Goal: Check status: Check status

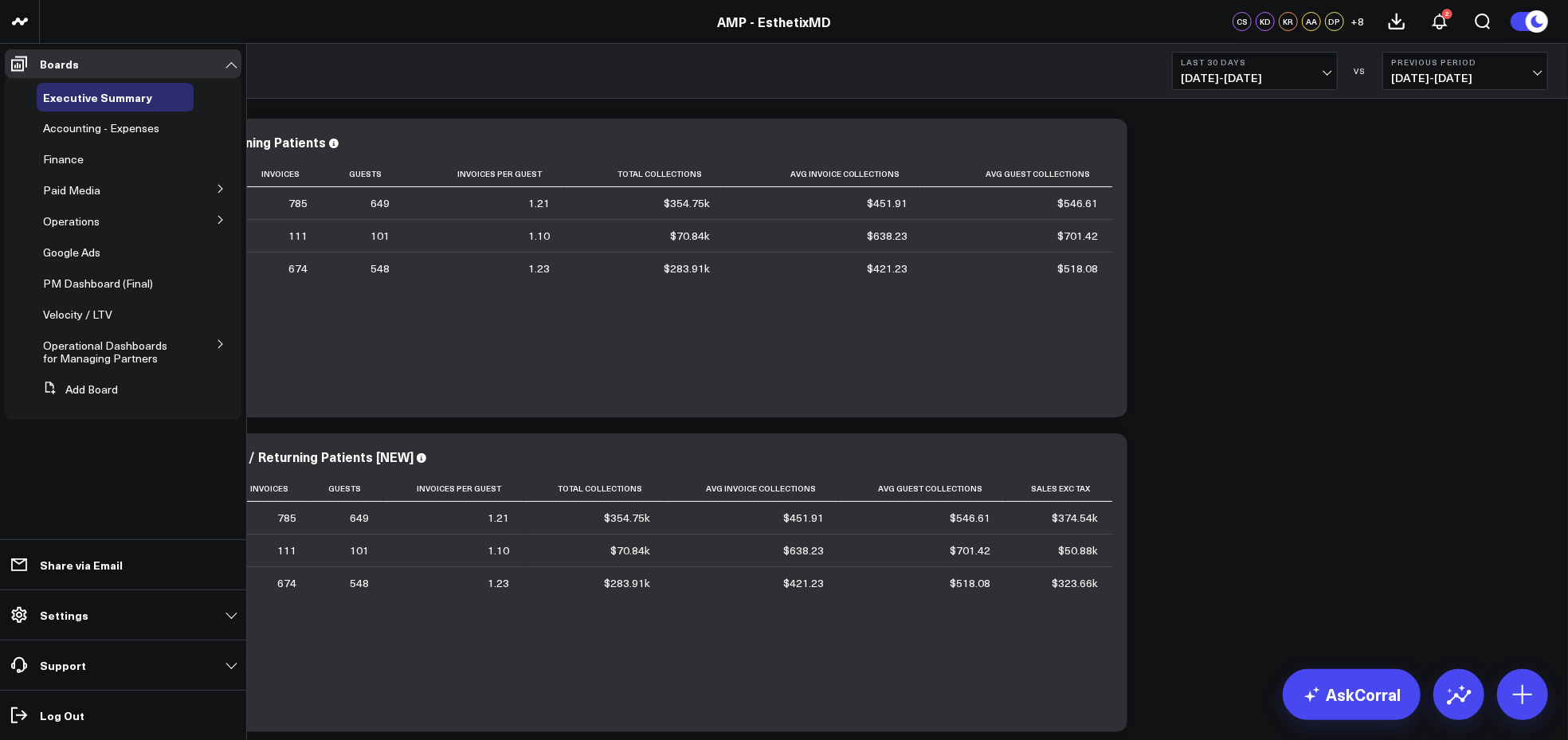
click at [223, 218] on icon at bounding box center [221, 220] width 9 height 9
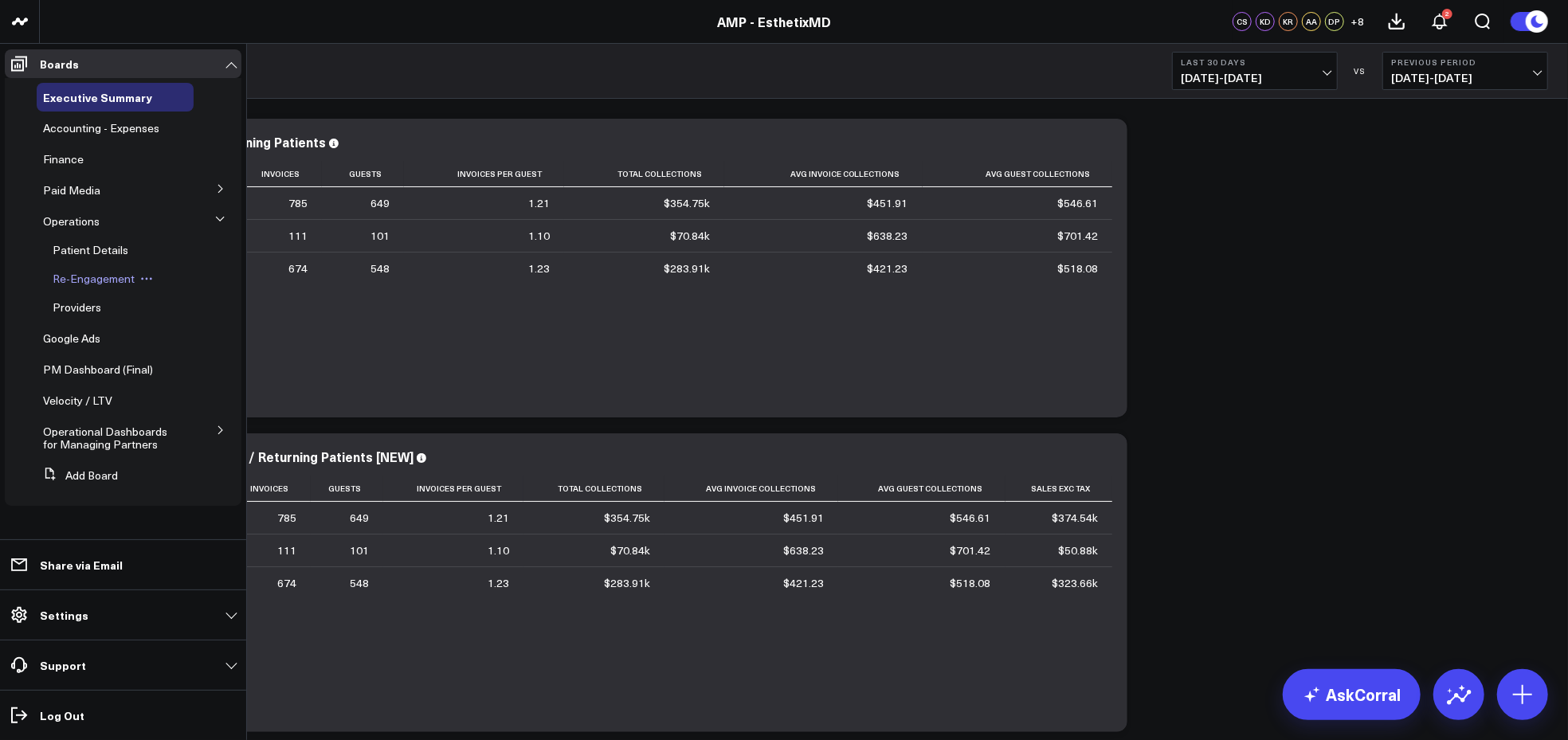
click at [140, 276] on icon at bounding box center [147, 279] width 13 height 13
click at [95, 276] on span "Re-Engagement" at bounding box center [94, 278] width 82 height 15
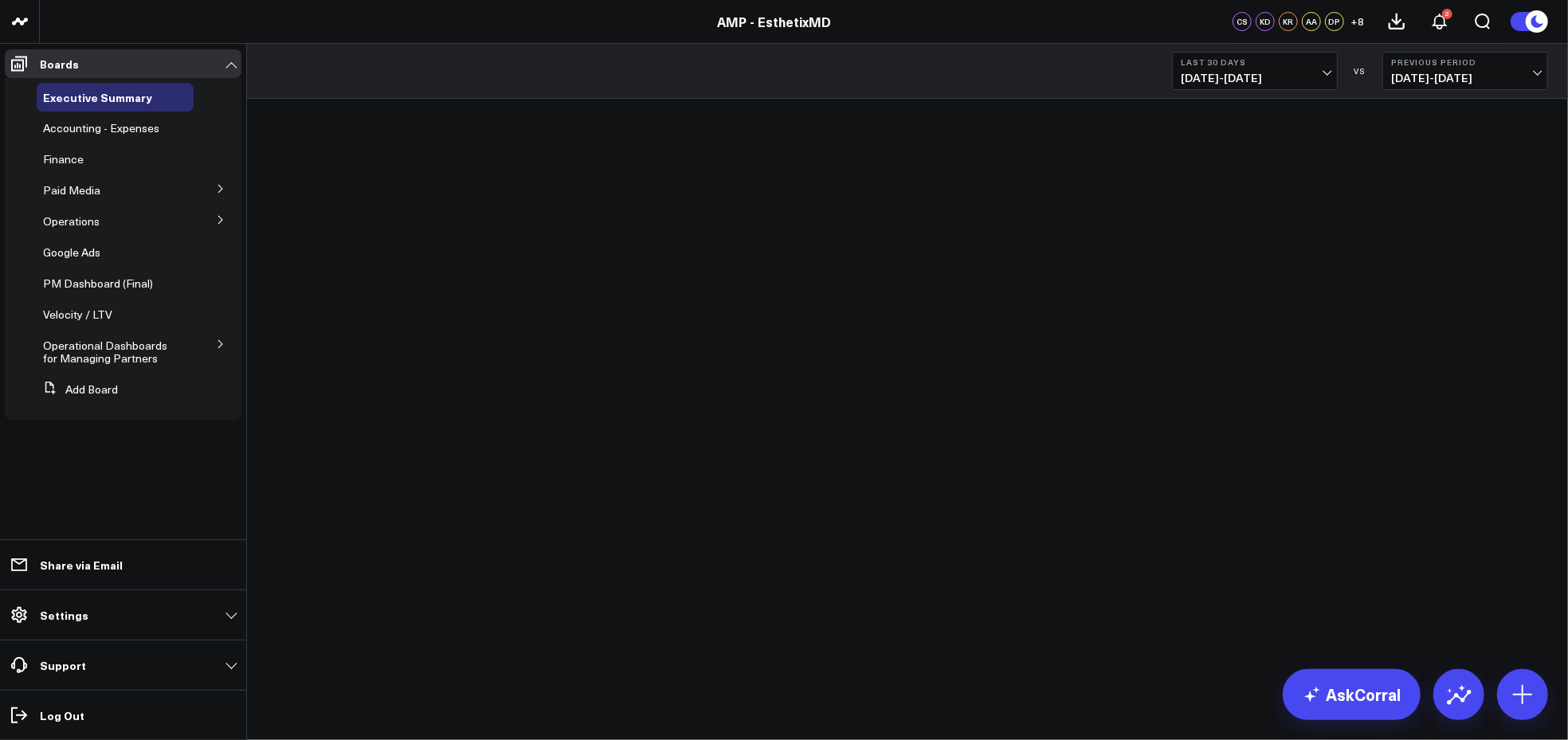
click at [219, 215] on icon at bounding box center [221, 220] width 9 height 9
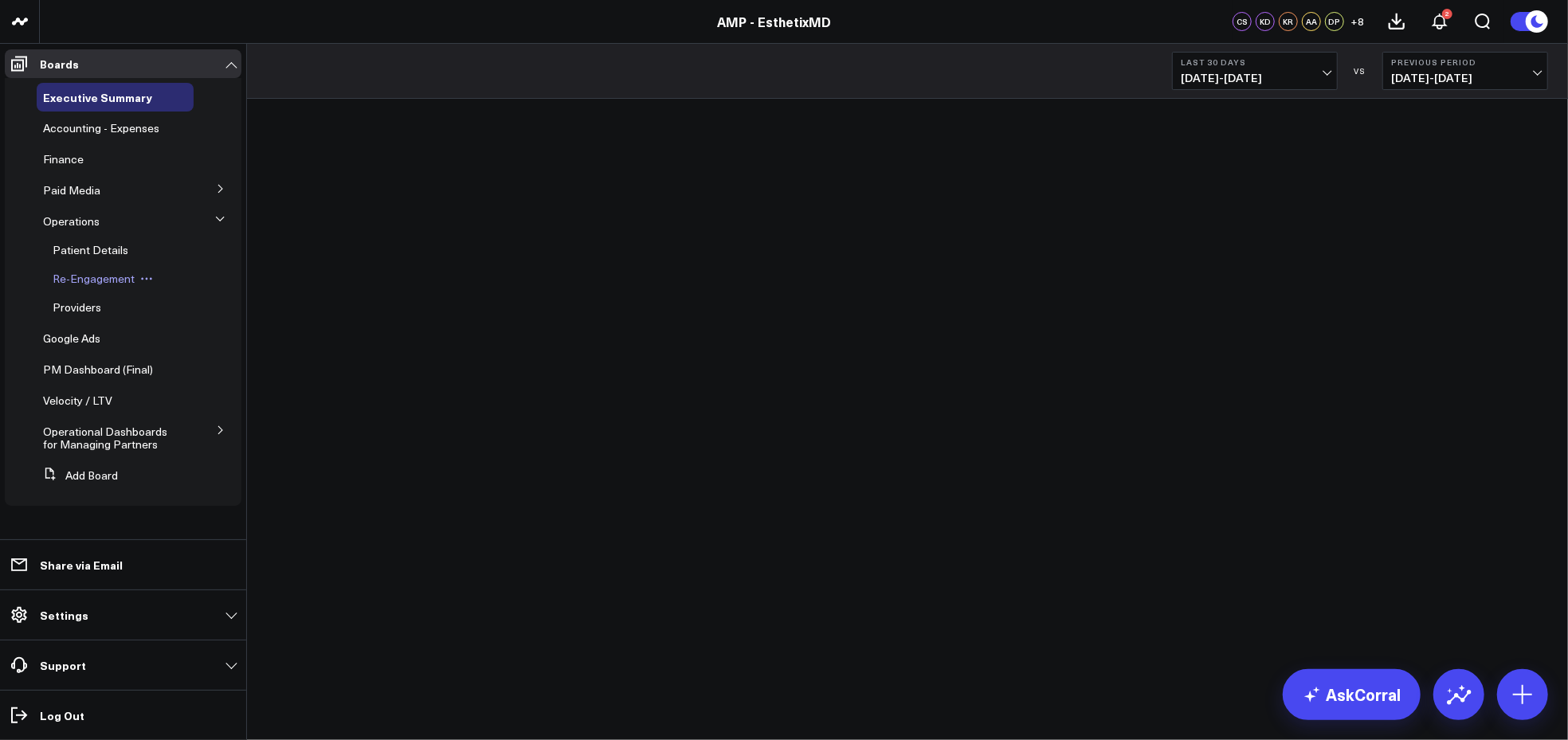
click at [89, 278] on span "Re-Engagement" at bounding box center [94, 278] width 82 height 15
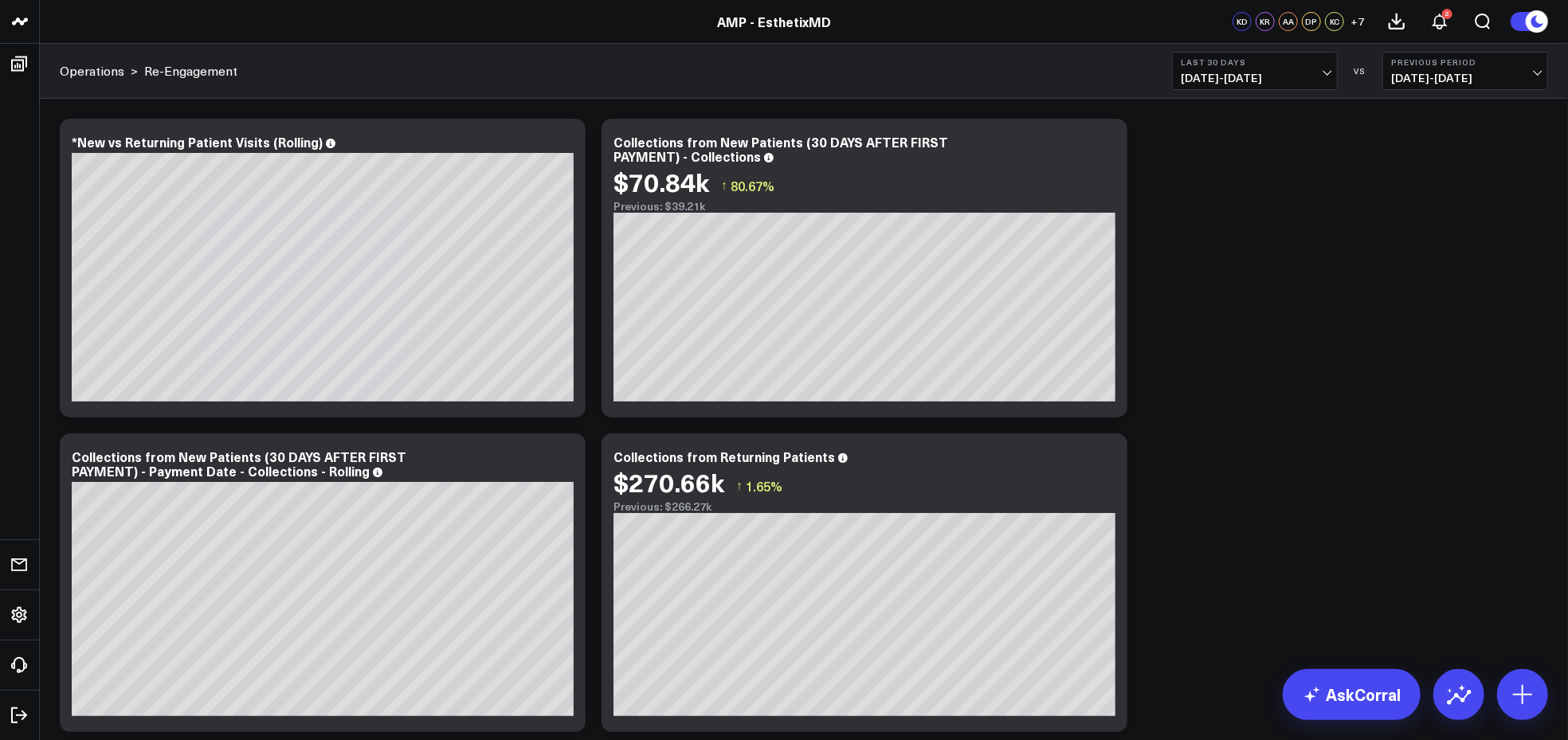
click at [1535, 72] on span "[DATE] - [DATE]" at bounding box center [1465, 79] width 148 height 13
click at [1471, 190] on link "No Comparison" at bounding box center [1465, 198] width 164 height 30
